Goal: Find specific page/section: Find specific page/section

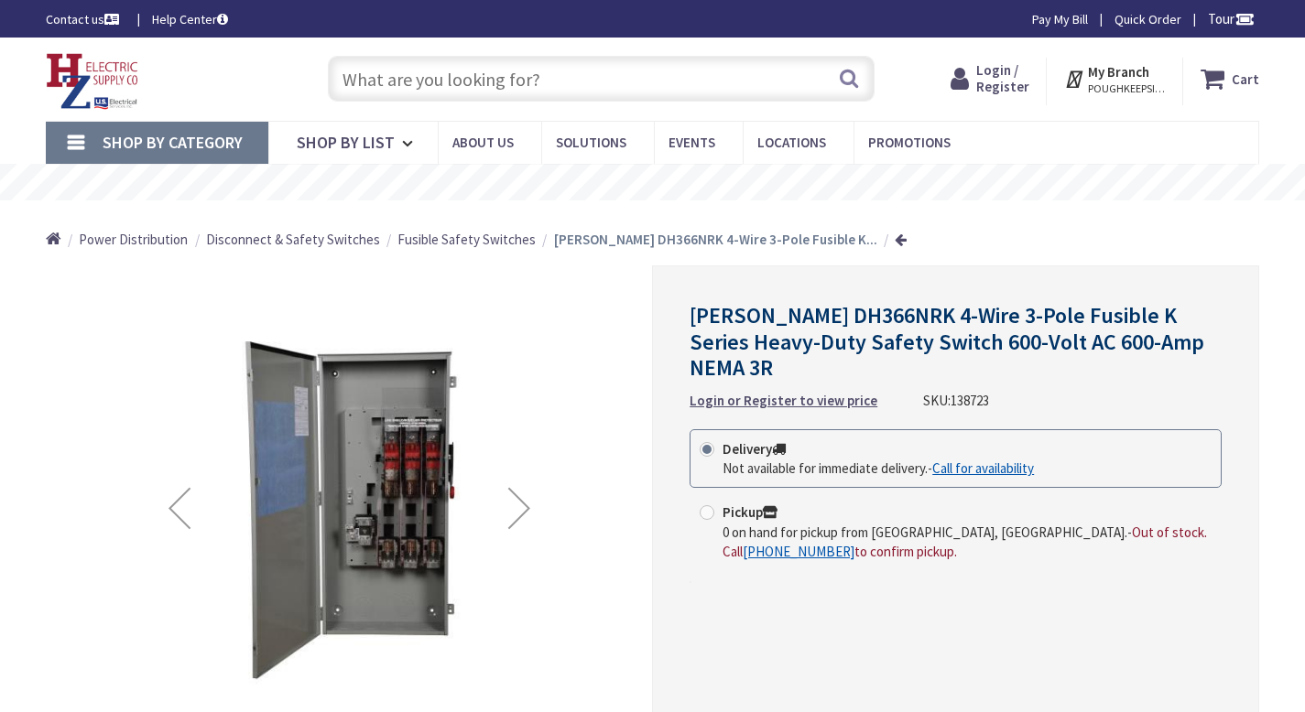
type input "[PERSON_NAME] Ldg, [GEOGRAPHIC_DATA], [GEOGRAPHIC_DATA], [GEOGRAPHIC_DATA]"
click at [318, 244] on span "Disconnect & Safety Switches" at bounding box center [293, 239] width 174 height 17
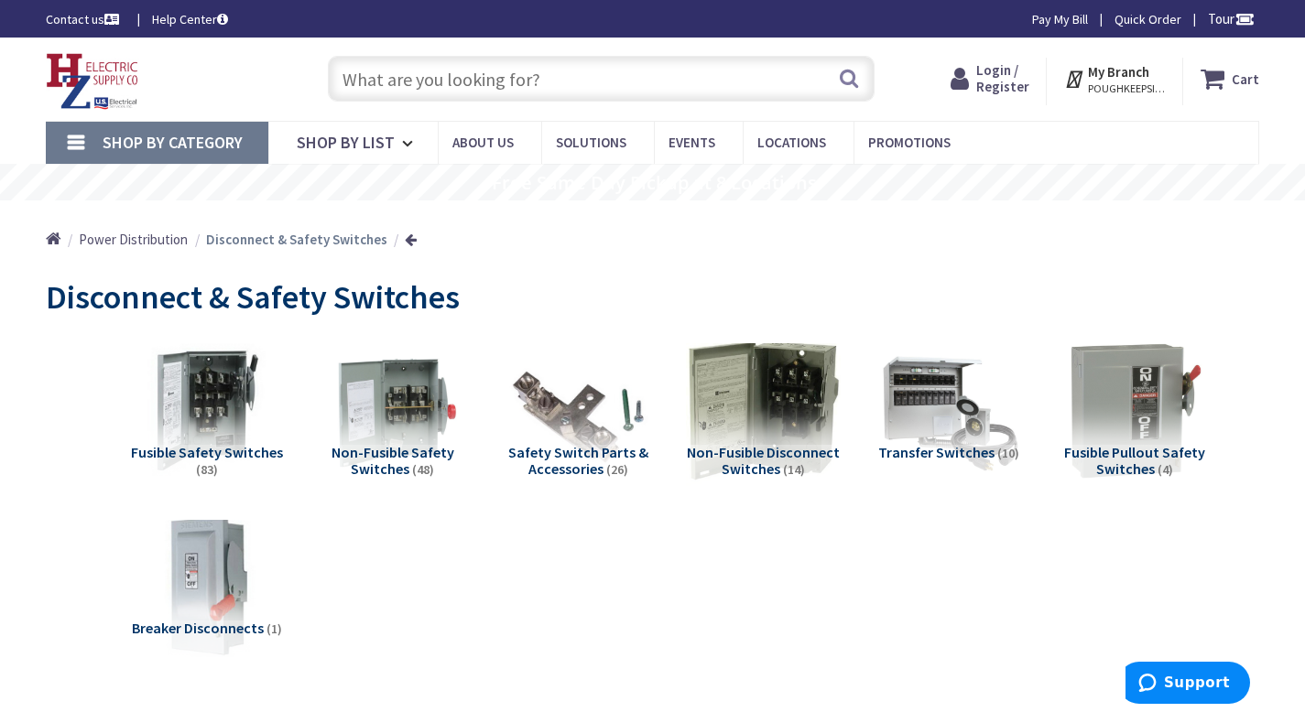
click at [768, 406] on img at bounding box center [763, 411] width 155 height 155
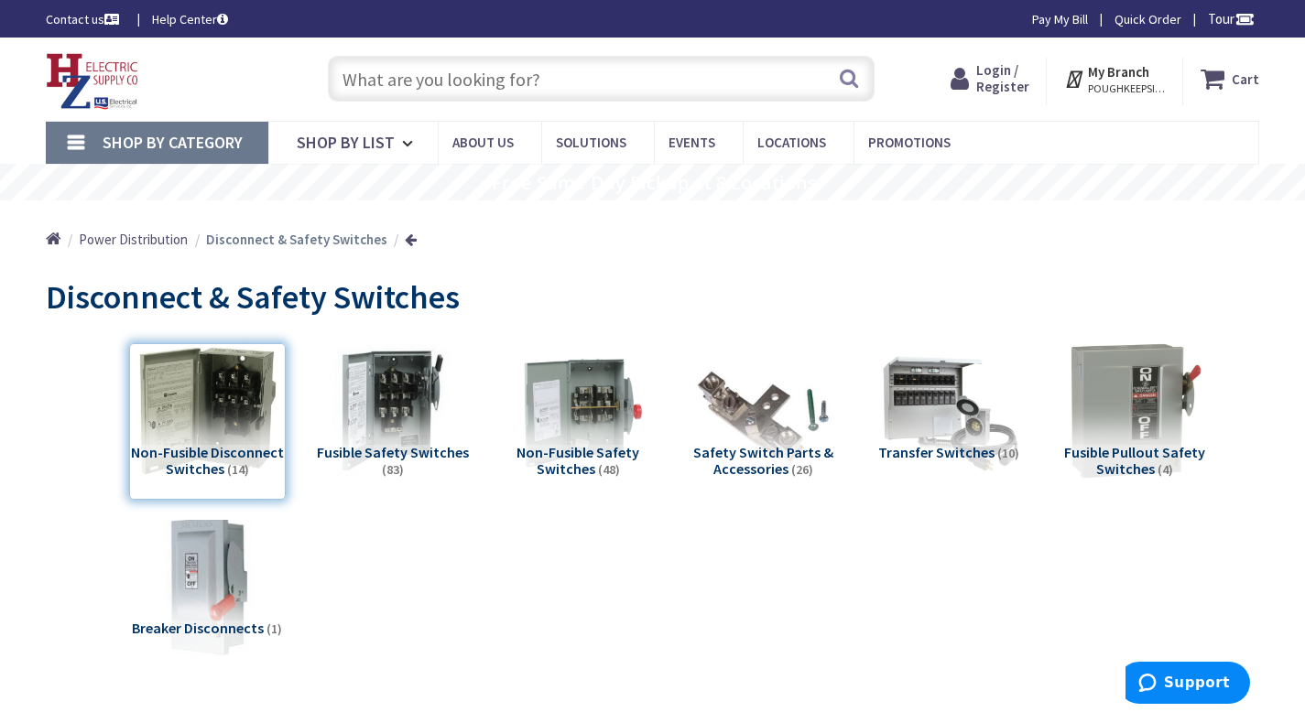
scroll to position [732, 0]
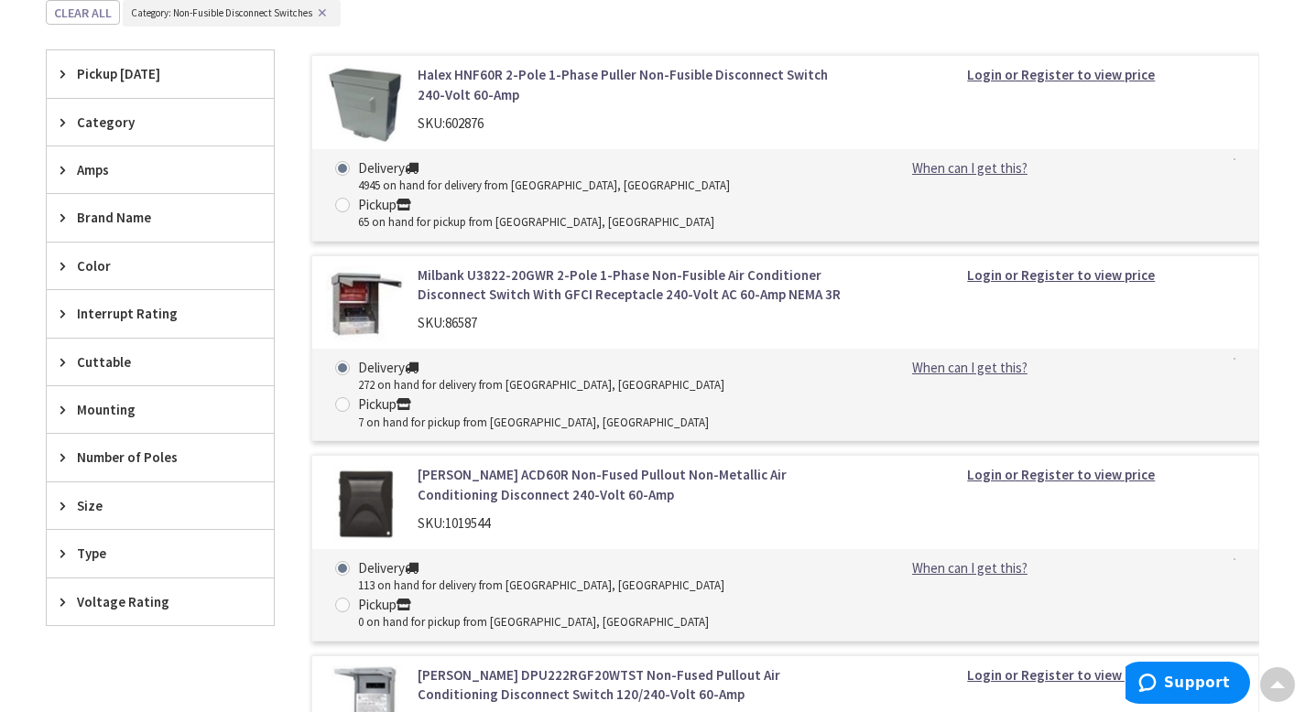
click at [125, 158] on div "Amps" at bounding box center [160, 170] width 227 height 47
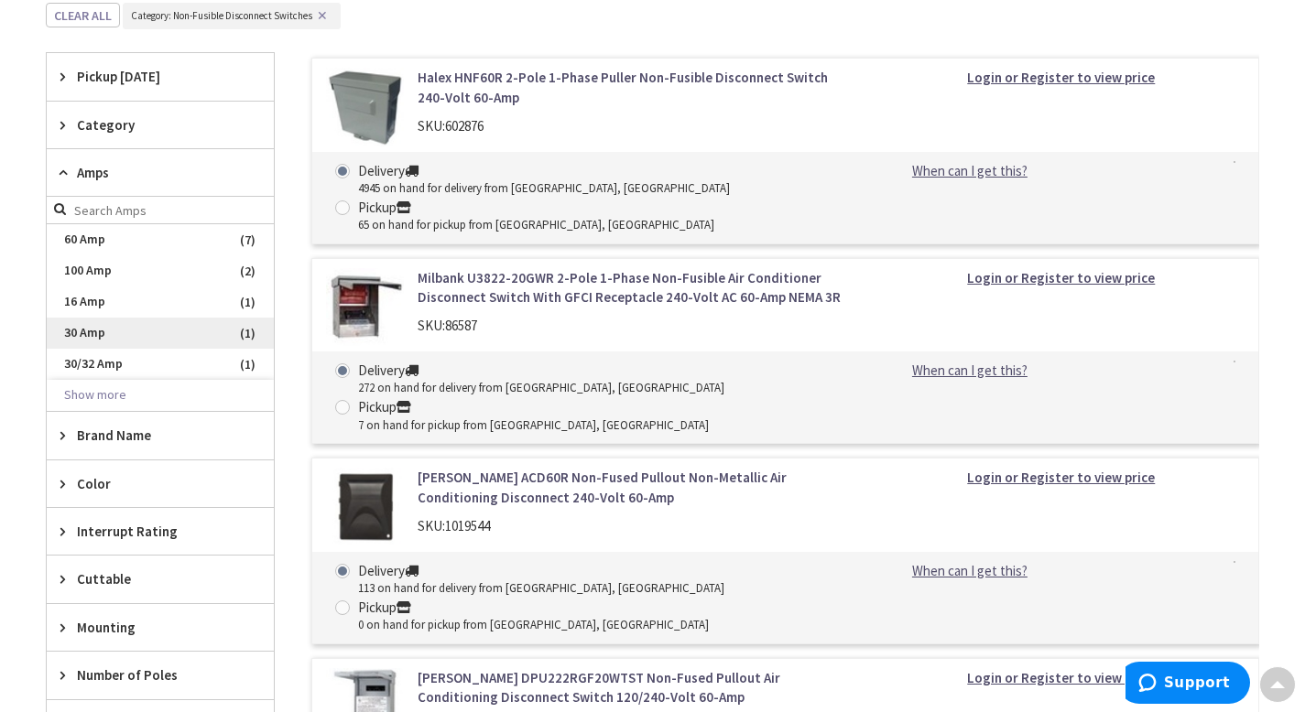
scroll to position [681, 0]
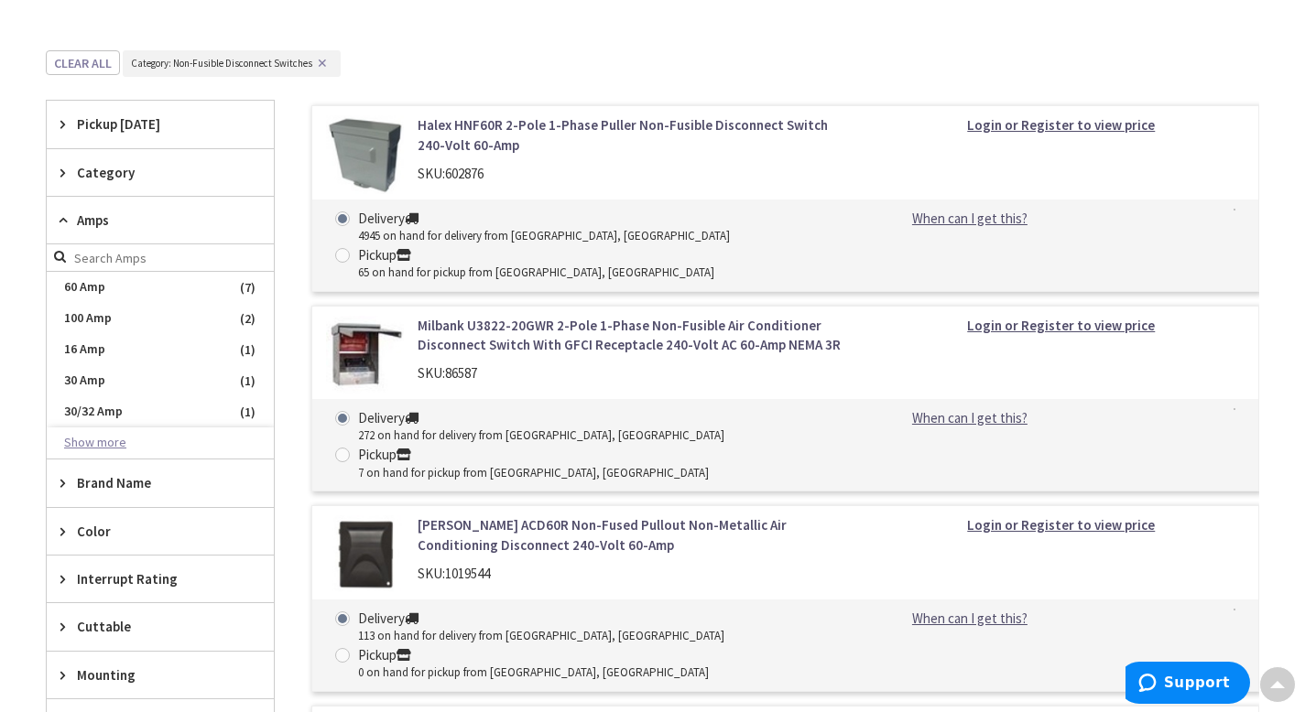
click at [107, 445] on button "Show more" at bounding box center [160, 443] width 227 height 31
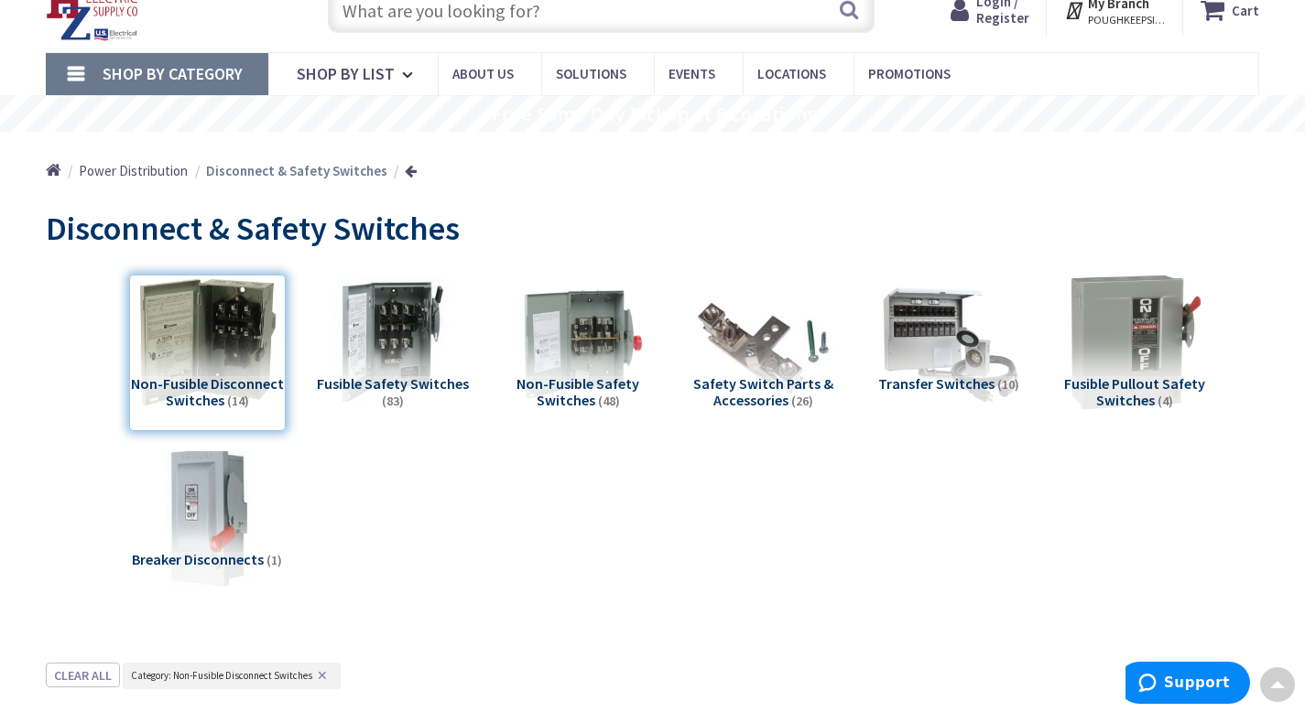
scroll to position [55, 0]
